Goal: Task Accomplishment & Management: Manage account settings

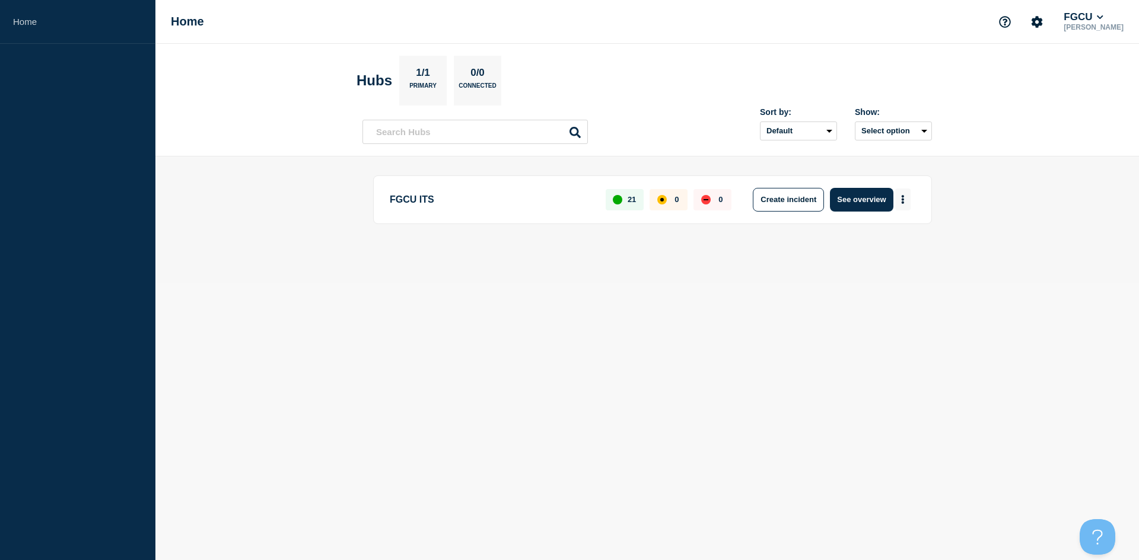
click at [902, 197] on icon "More actions" at bounding box center [903, 199] width 2 height 9
click at [910, 253] on link "View Status Page" at bounding box center [901, 251] width 87 height 10
click at [437, 295] on body "Home Home FGCU [PERSON_NAME] Hubs 1/1 Primary 0/0 Connected Sort by: Default La…" at bounding box center [569, 280] width 1139 height 560
click at [911, 125] on button "Select option" at bounding box center [893, 131] width 77 height 19
click at [848, 174] on input "openIncidentsHubs checkbox" at bounding box center [847, 174] width 8 height 8
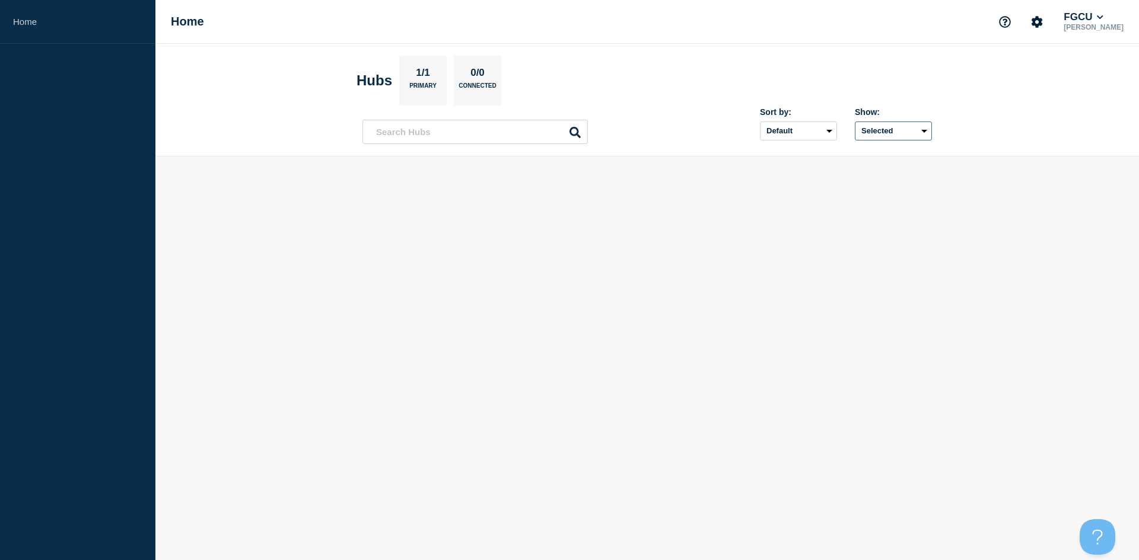
click at [878, 133] on button "Selected" at bounding box center [893, 131] width 77 height 19
click at [851, 155] on div at bounding box center [847, 157] width 12 height 11
click at [871, 133] on button "Selected" at bounding box center [893, 131] width 77 height 19
click at [844, 155] on input "all checkbox" at bounding box center [847, 158] width 8 height 8
click at [818, 129] on select "Default Last added Last updated Most active A-Z" at bounding box center [798, 131] width 77 height 19
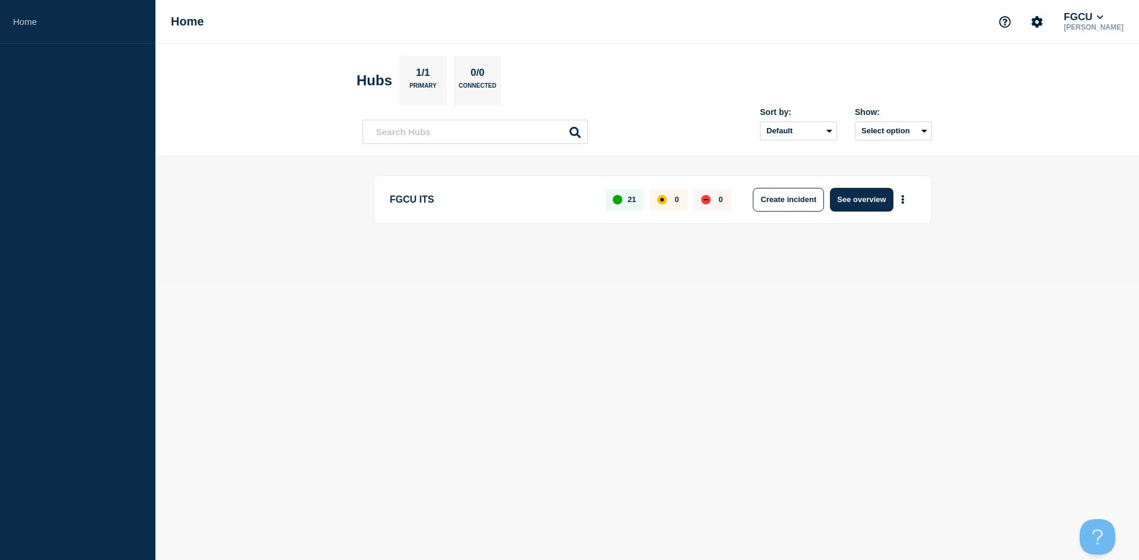
click at [694, 129] on div "Sort by: Default Last added Last updated Most active A-Z Show: Select option" at bounding box center [646, 126] width 569 height 35
click at [1043, 17] on icon "Account settings" at bounding box center [1036, 21] width 11 height 11
click at [1031, 100] on link "Billing" at bounding box center [1031, 100] width 24 height 10
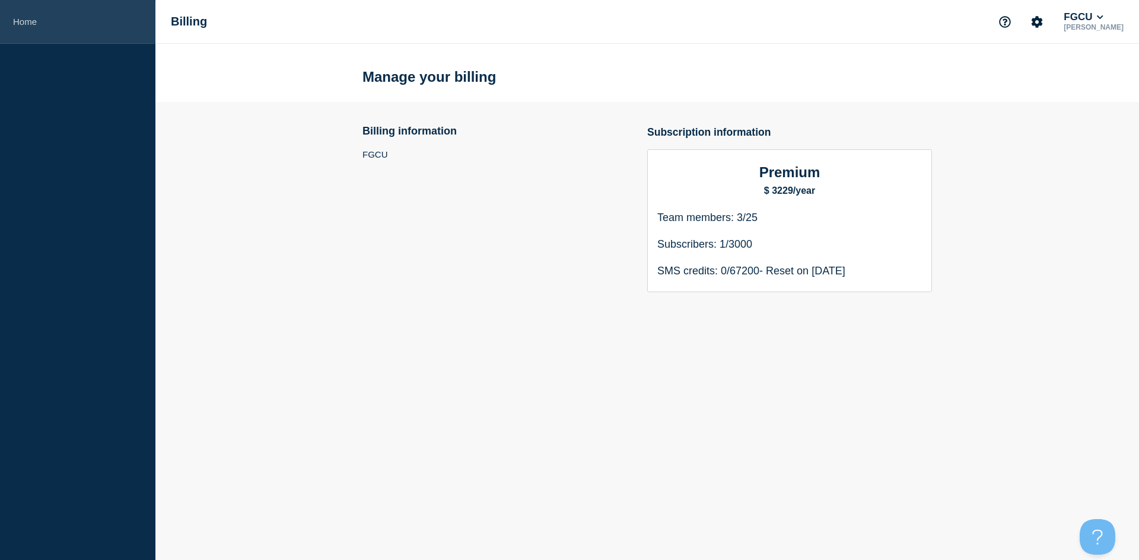
click at [46, 26] on link "Home" at bounding box center [77, 22] width 155 height 44
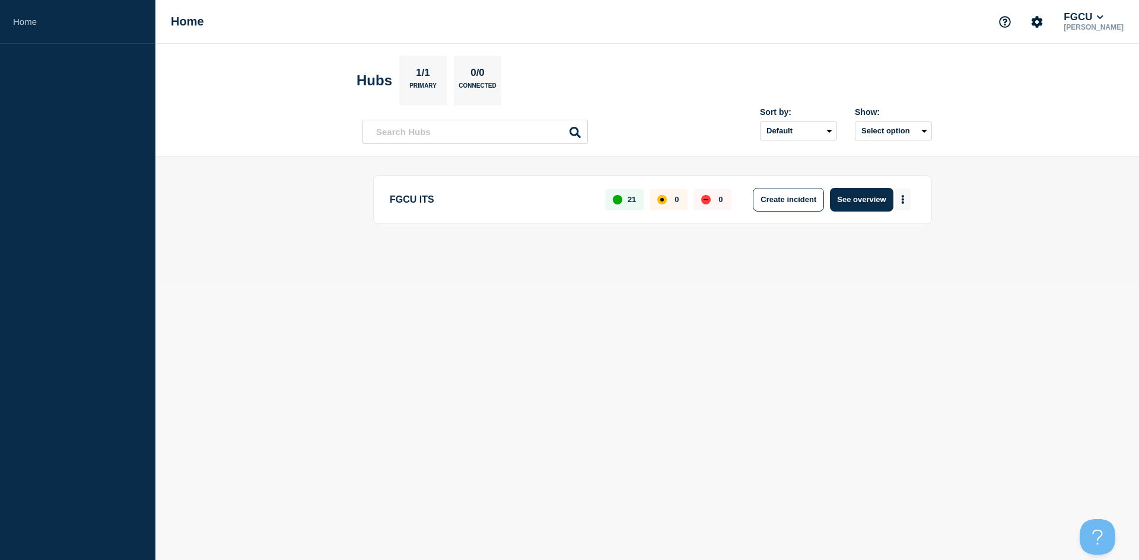
click at [901, 198] on icon "More actions" at bounding box center [903, 199] width 4 height 9
drag, startPoint x: 391, startPoint y: 334, endPoint x: 483, endPoint y: 327, distance: 92.8
click at [391, 334] on body "Home Home FGCU [PERSON_NAME] Hubs 1/1 Primary 0/0 Connected Sort by: Default La…" at bounding box center [569, 280] width 1139 height 560
click at [902, 195] on icon "More actions" at bounding box center [903, 199] width 4 height 9
click at [744, 259] on div "FGCU ITS 21 0 0 Create incident See overview" at bounding box center [646, 220] width 569 height 88
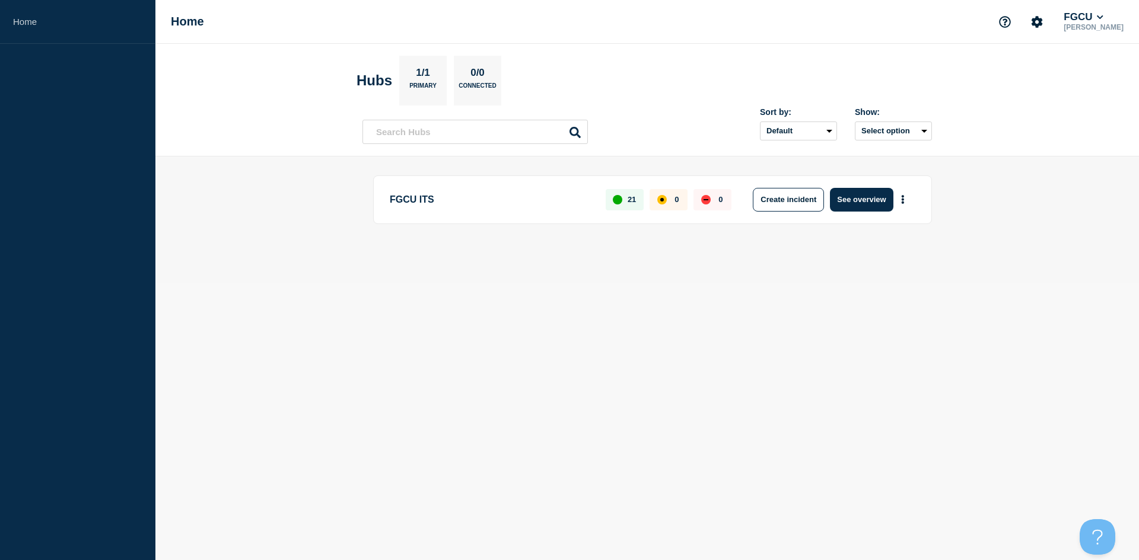
click at [359, 293] on body "Home Home FGCU [PERSON_NAME] Hubs 1/1 Primary 0/0 Connected Sort by: Default La…" at bounding box center [569, 280] width 1139 height 560
click at [1043, 27] on icon "Account settings" at bounding box center [1037, 22] width 12 height 12
click at [1039, 72] on link "Team Members" at bounding box center [1049, 70] width 61 height 10
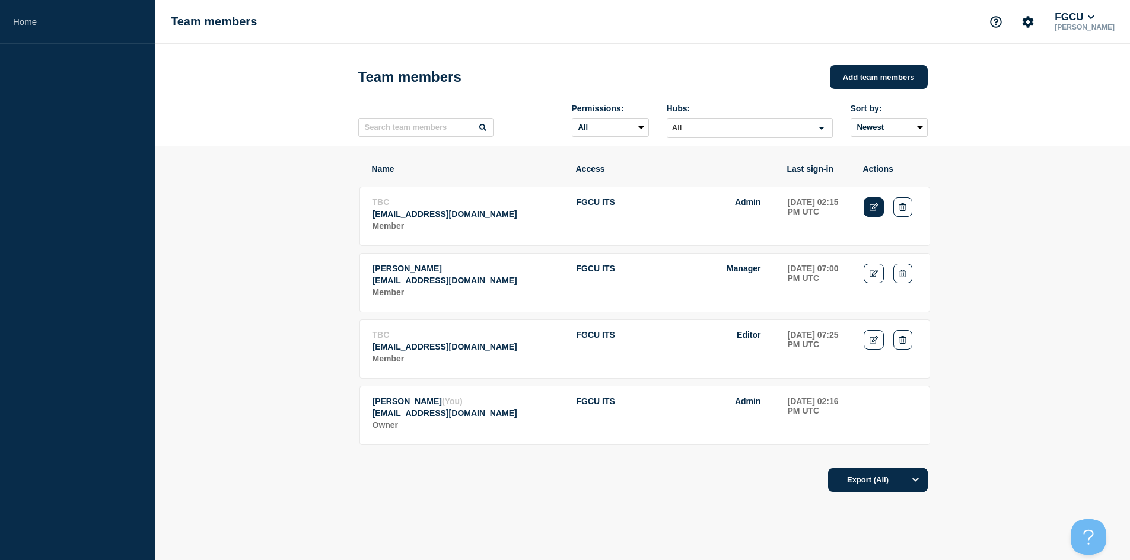
click at [877, 209] on icon "Edit" at bounding box center [873, 207] width 9 height 8
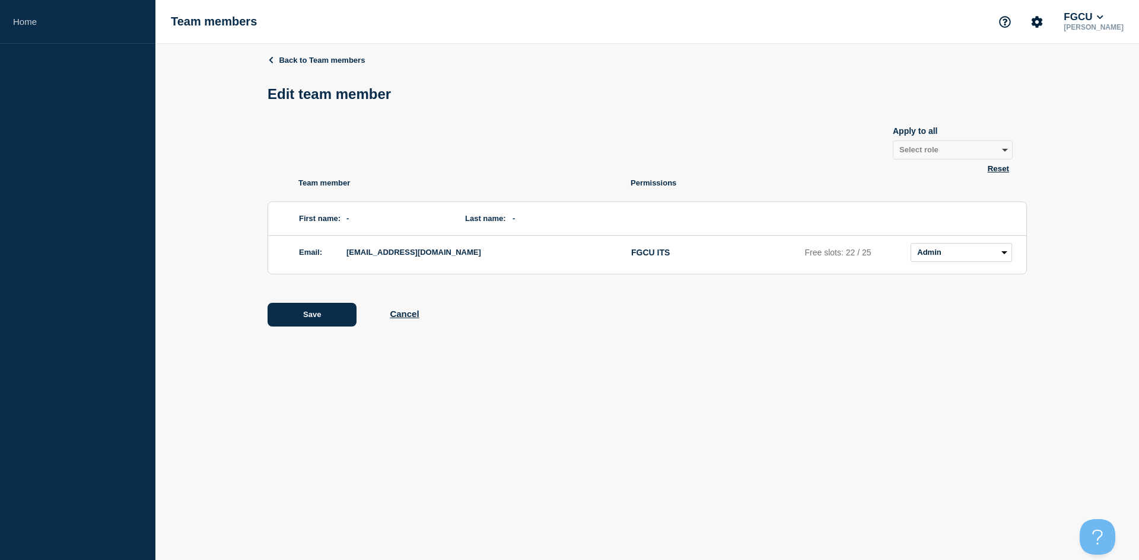
click at [887, 318] on div "Save Cancel" at bounding box center [646, 315] width 759 height 24
click at [36, 20] on link "Home" at bounding box center [77, 22] width 155 height 44
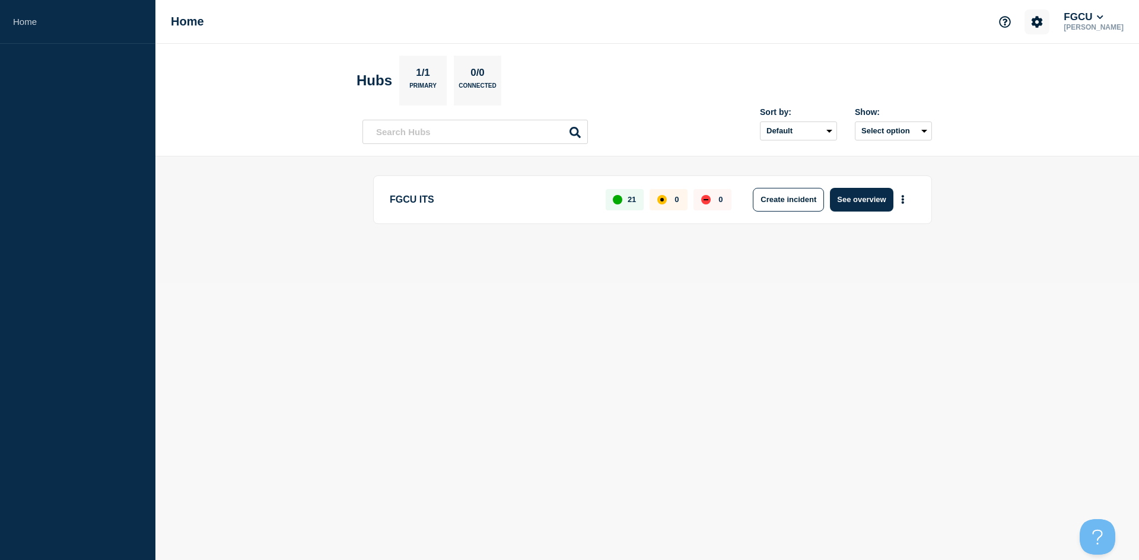
click at [1043, 24] on icon "Account settings" at bounding box center [1036, 21] width 11 height 11
click at [1036, 68] on link "Team Members" at bounding box center [1049, 70] width 61 height 10
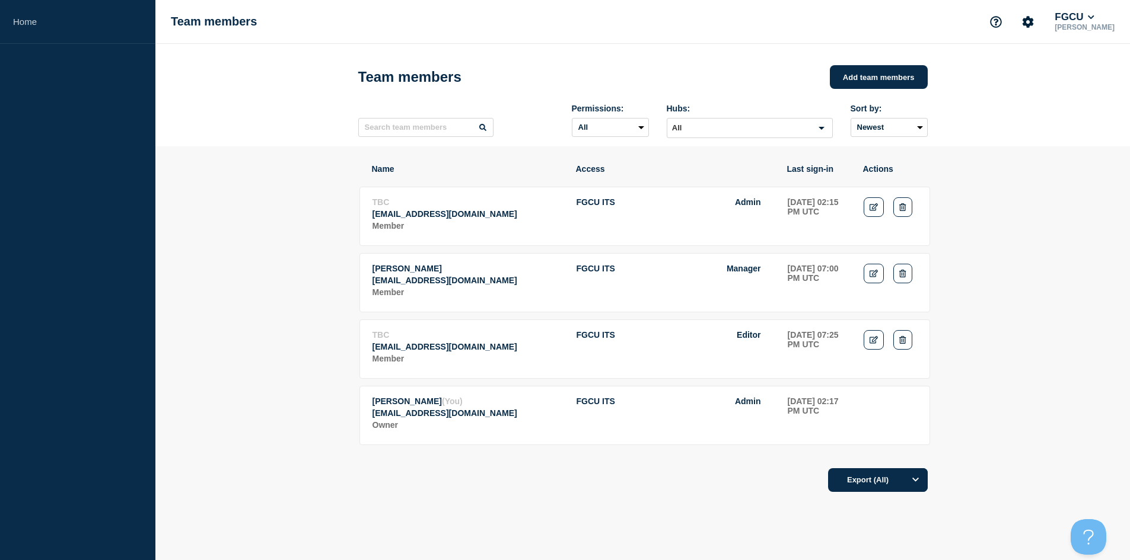
click at [743, 206] on span "Admin" at bounding box center [748, 202] width 26 height 9
click at [767, 232] on td "FGCU ITS Admin" at bounding box center [675, 215] width 199 height 37
drag, startPoint x: 287, startPoint y: 303, endPoint x: 295, endPoint y: 304, distance: 7.8
click at [287, 303] on section "Name Access Last sign-in Actions TBC [EMAIL_ADDRESS][DOMAIN_NAME] Member FGCU I…" at bounding box center [642, 361] width 974 height 430
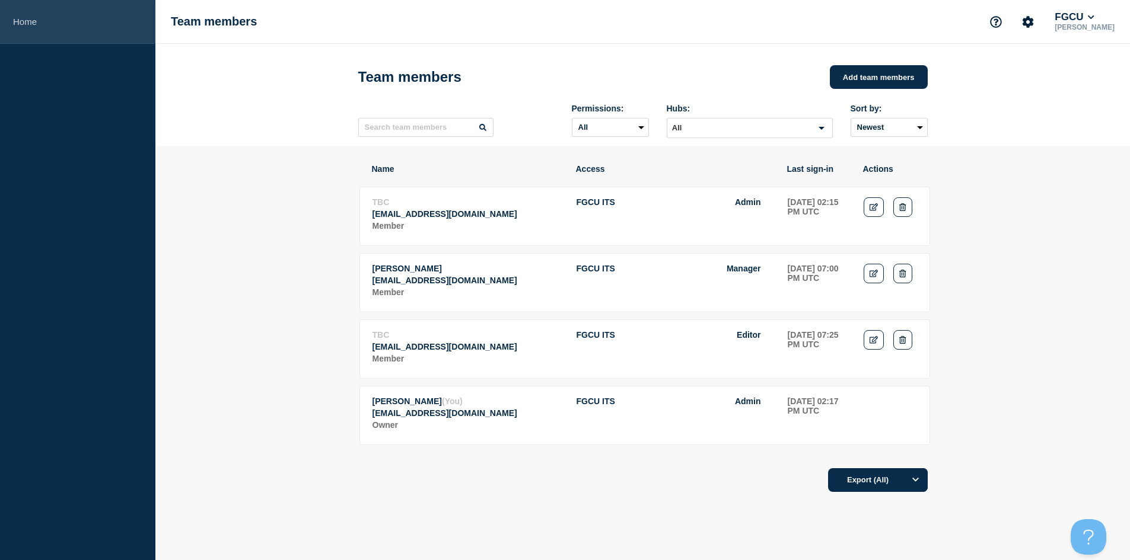
click at [36, 25] on link "Home" at bounding box center [77, 22] width 155 height 44
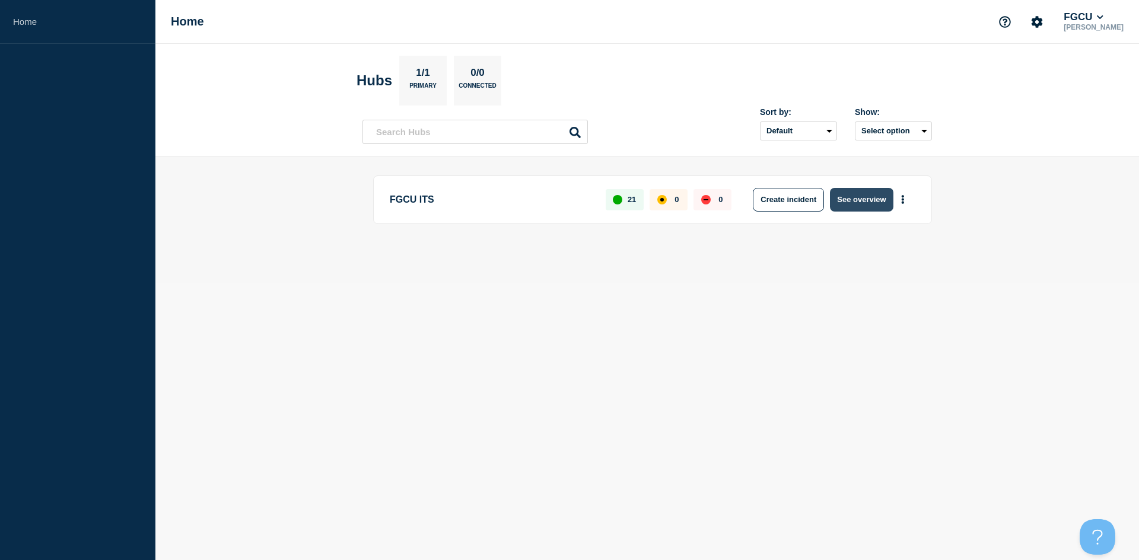
click at [870, 202] on button "See overview" at bounding box center [861, 200] width 63 height 24
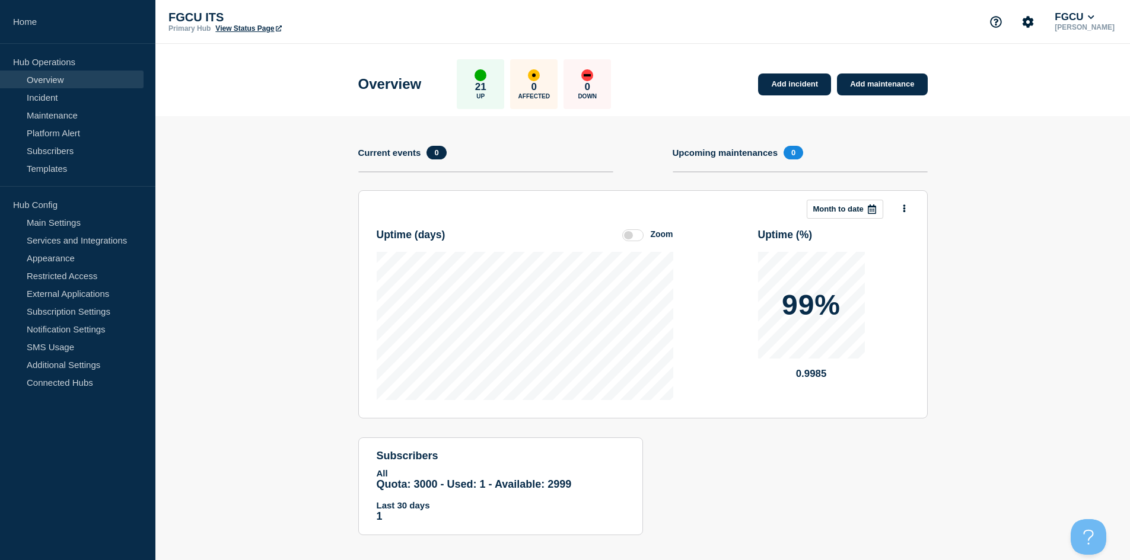
scroll to position [11, 0]
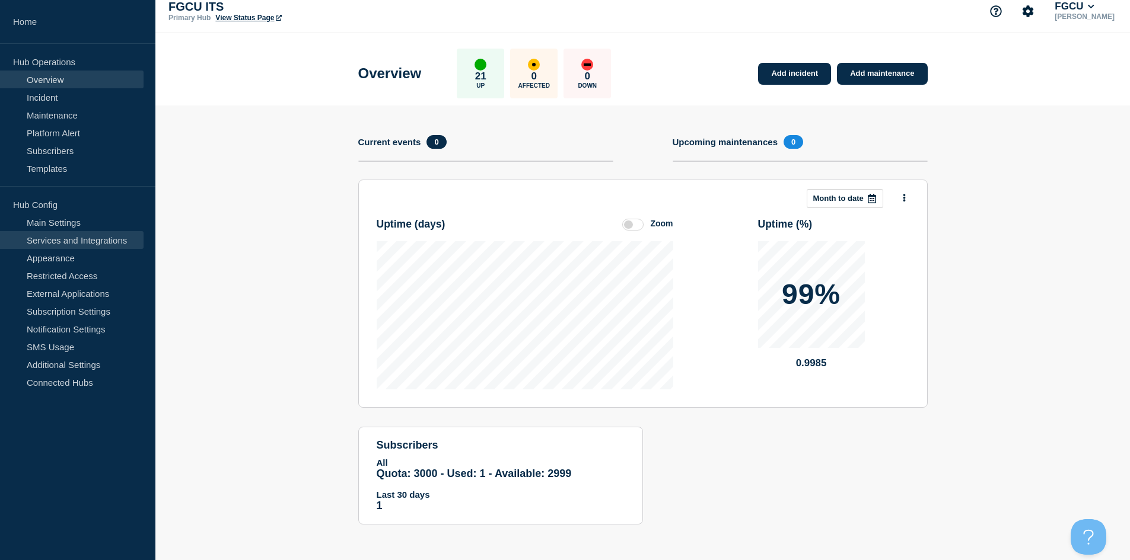
click at [94, 237] on link "Services and Integrations" at bounding box center [72, 240] width 144 height 18
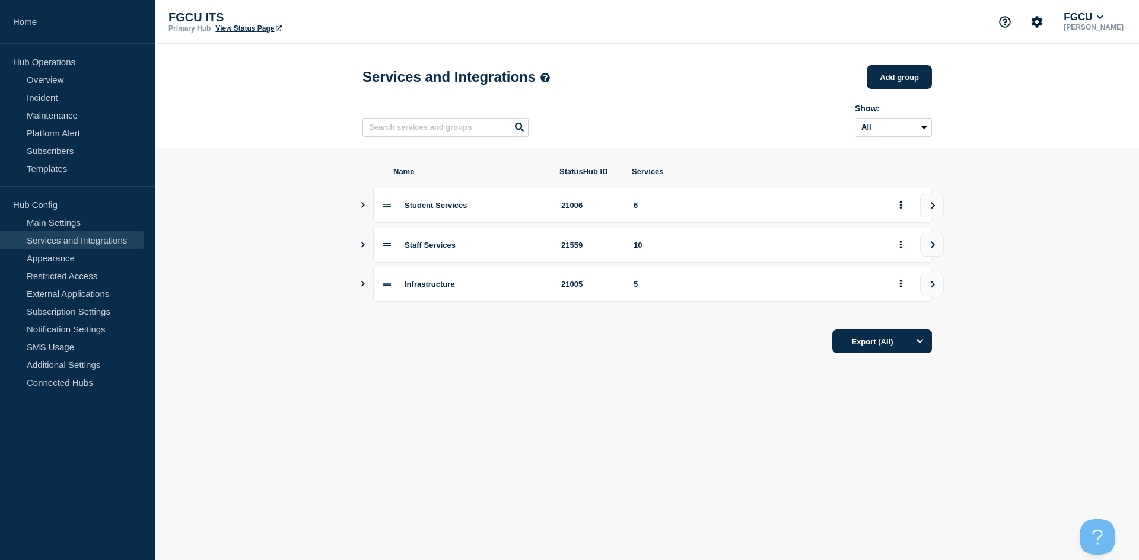
click at [363, 287] on icon "Show services" at bounding box center [363, 284] width 8 height 6
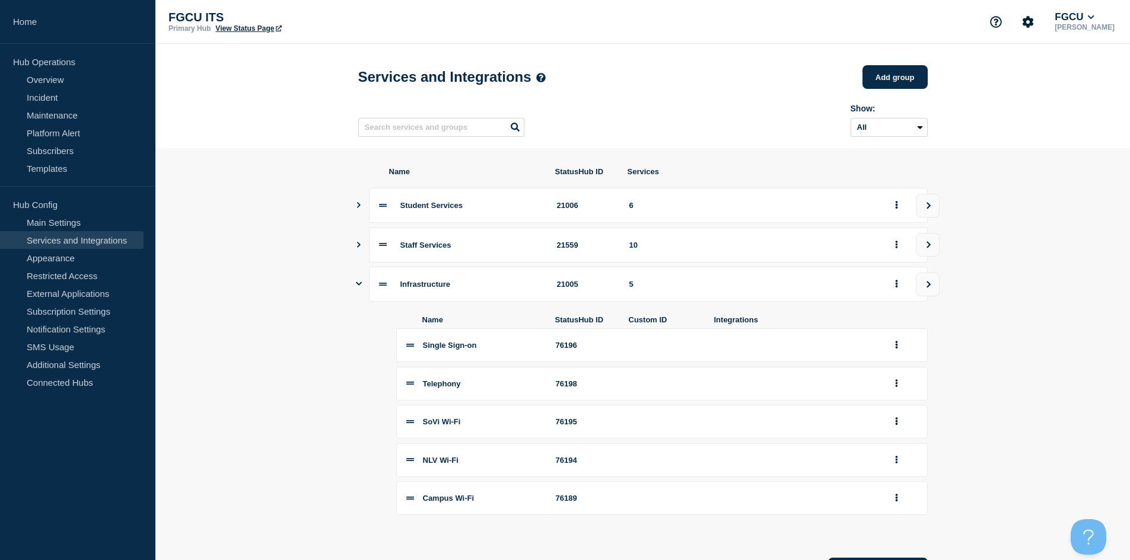
click at [359, 247] on icon "Show services" at bounding box center [359, 245] width 8 height 6
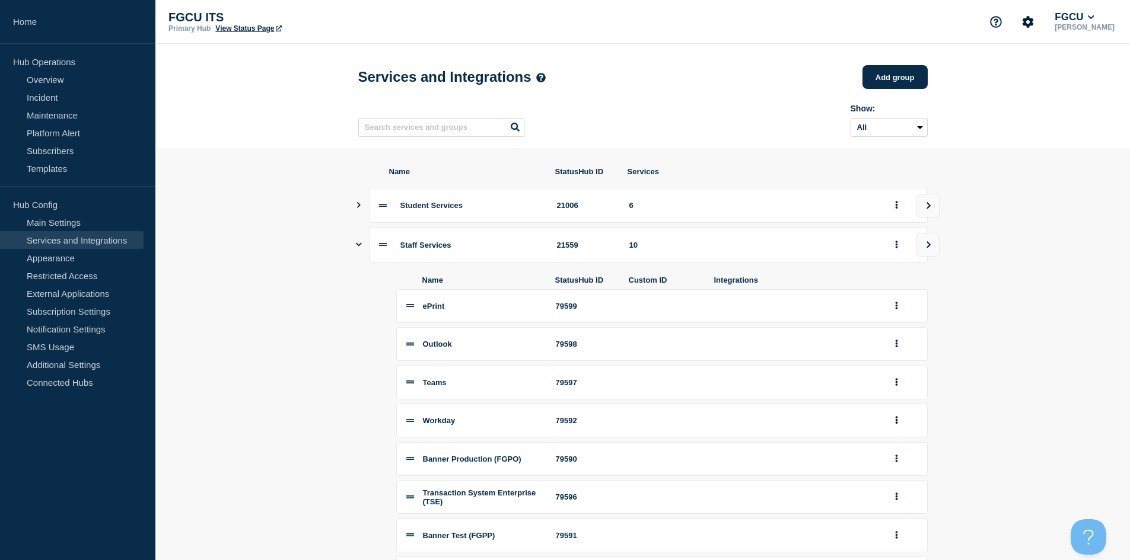
click at [358, 213] on button "Show services" at bounding box center [359, 205] width 6 height 35
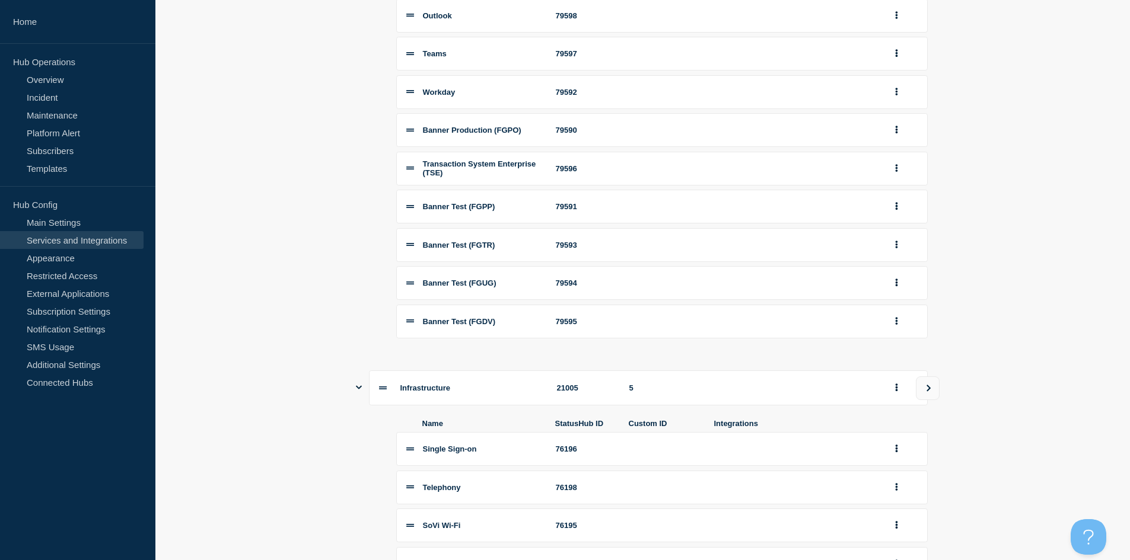
scroll to position [783, 0]
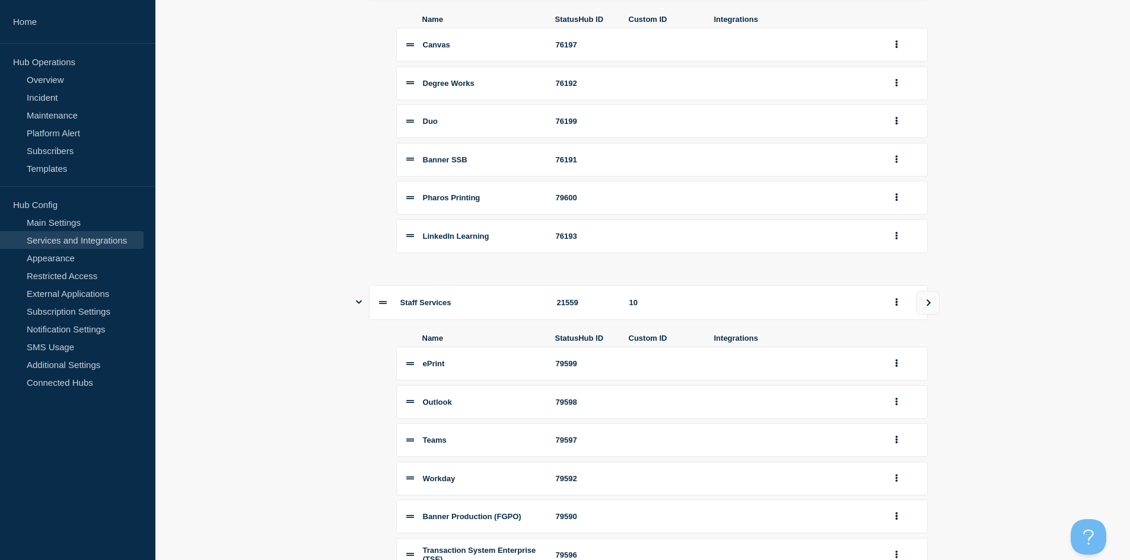
scroll to position [72, 0]
